Goal: Task Accomplishment & Management: Manage account settings

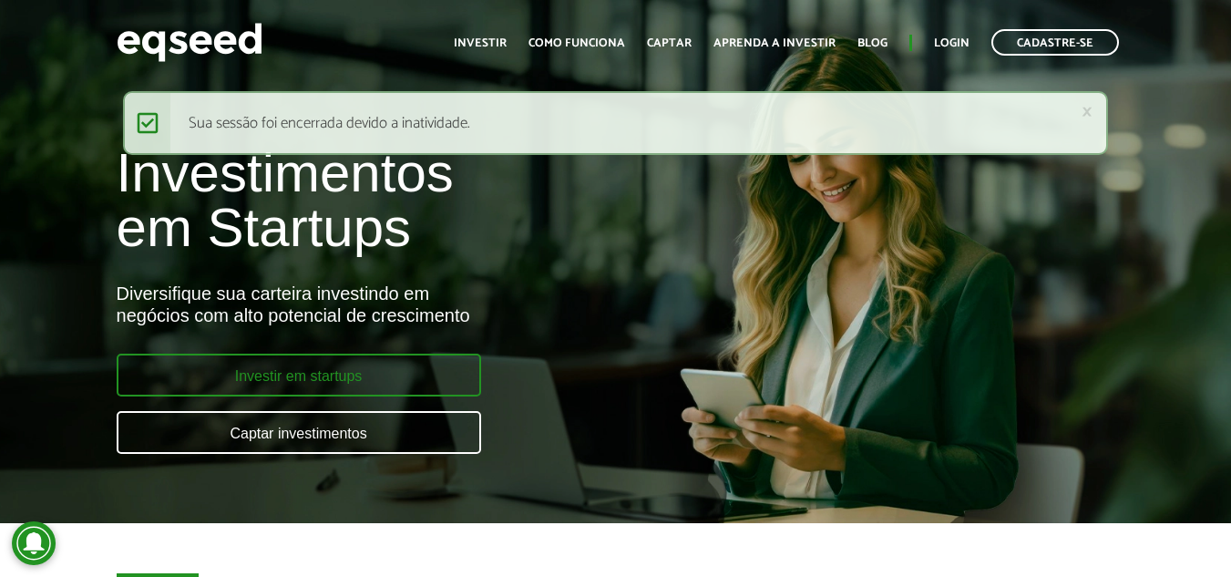
click at [266, 370] on link "Investir em startups" at bounding box center [299, 375] width 365 height 43
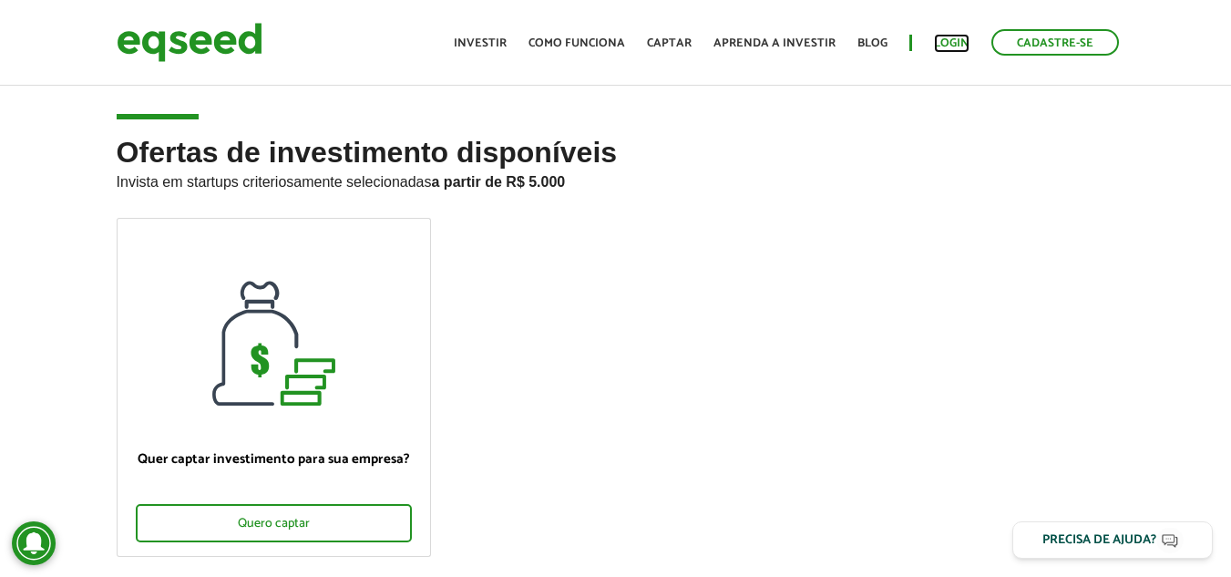
click at [955, 42] on link "Login" at bounding box center [952, 43] width 36 height 12
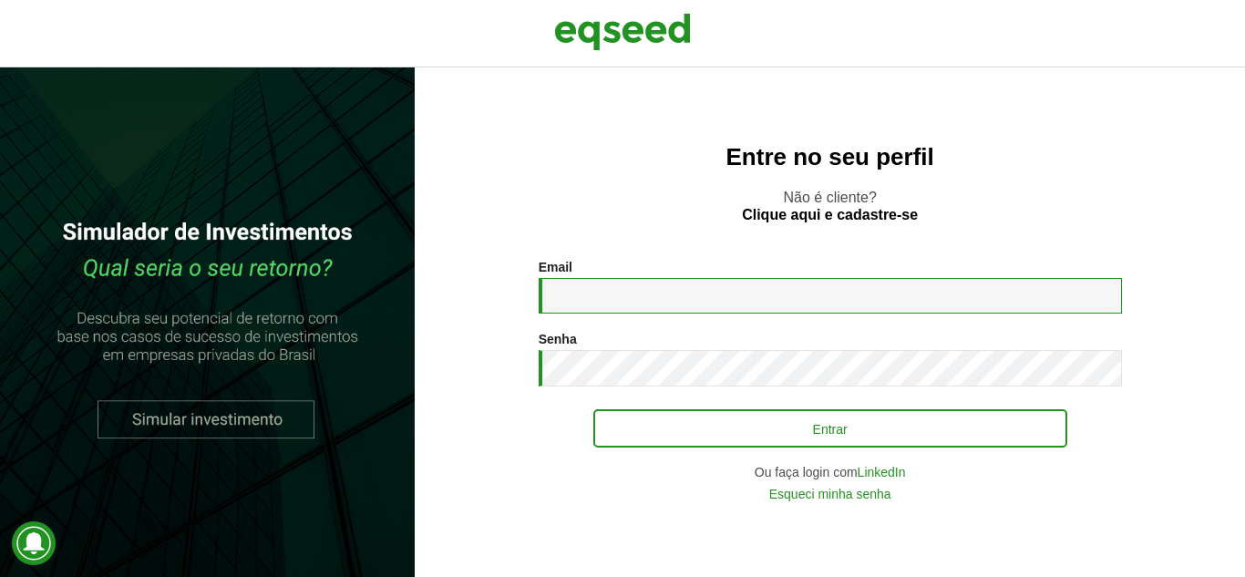
type input "**********"
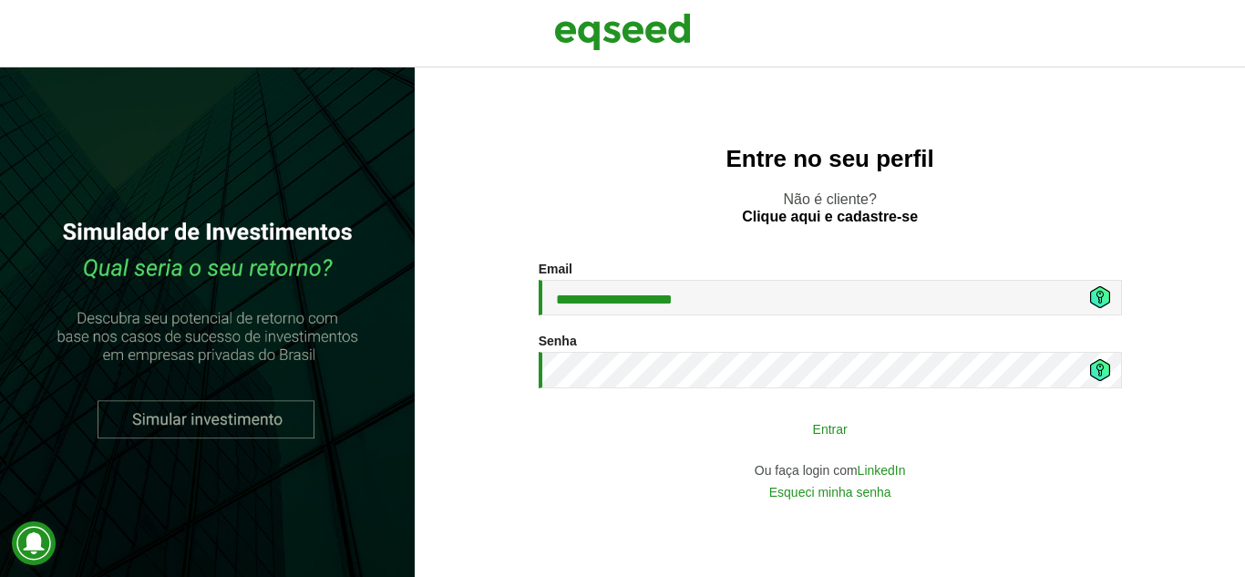
click at [781, 426] on button "Entrar" at bounding box center [830, 428] width 474 height 35
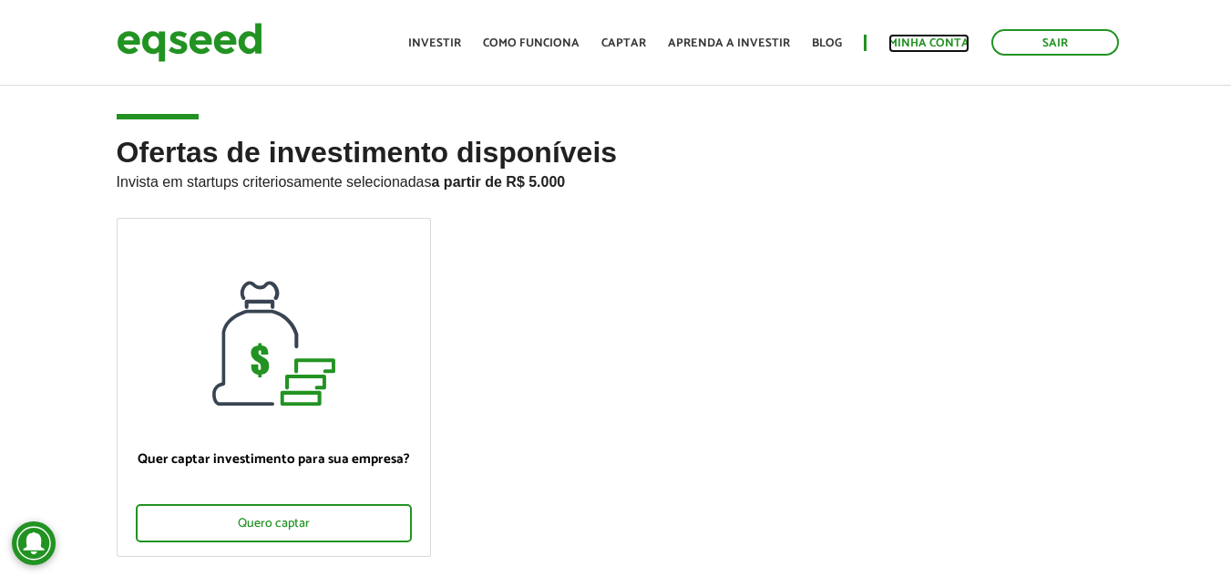
click at [909, 46] on link "Minha conta" at bounding box center [929, 43] width 81 height 12
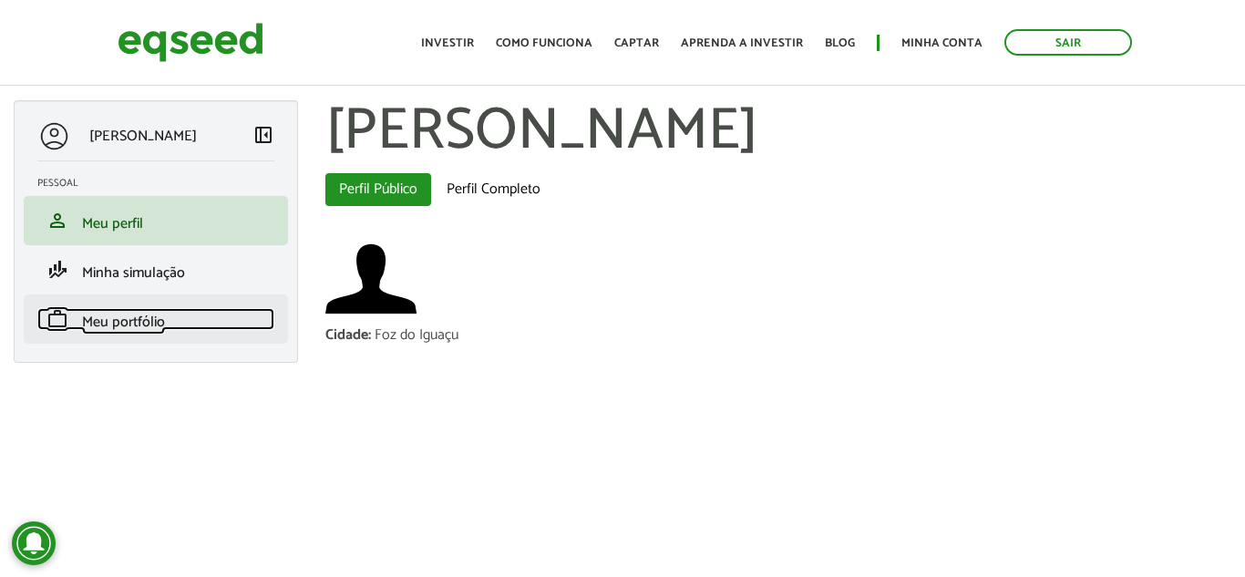
click at [139, 326] on span "Meu portfólio" at bounding box center [123, 322] width 83 height 25
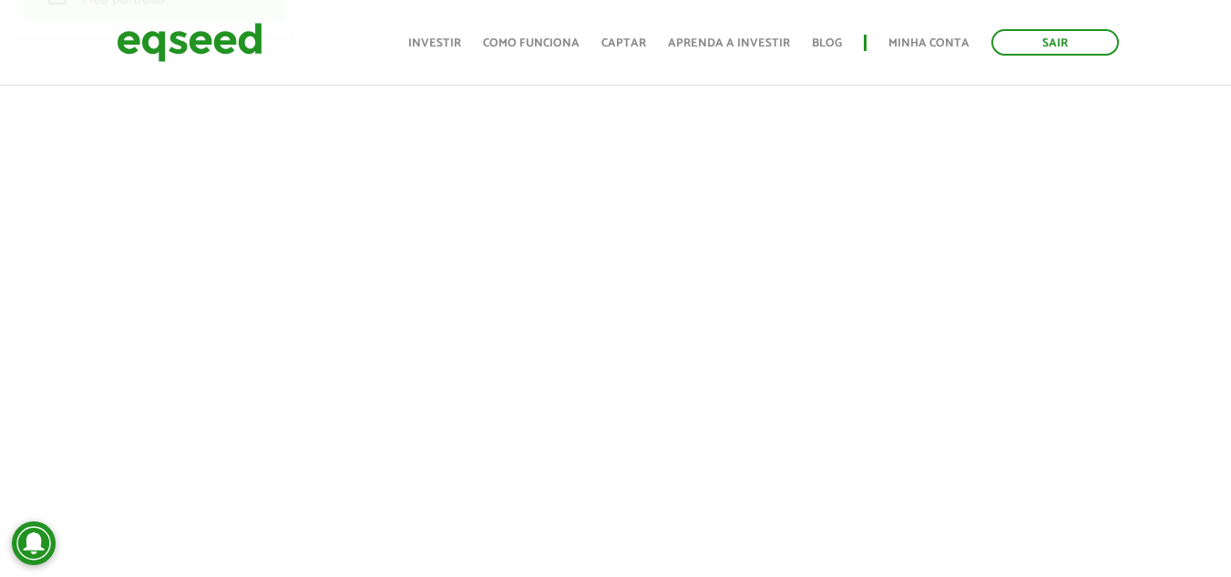
scroll to position [365, 0]
